Goal: Transaction & Acquisition: Purchase product/service

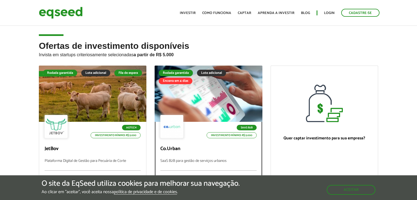
click at [175, 124] on div at bounding box center [171, 126] width 23 height 23
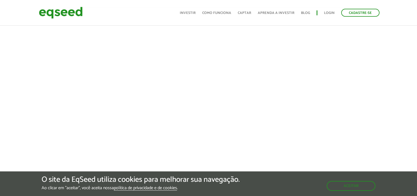
scroll to position [219, 0]
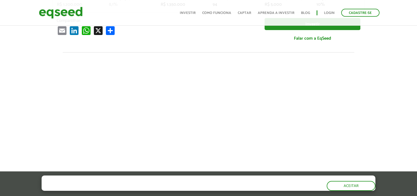
scroll to position [219, 0]
